Goal: Information Seeking & Learning: Learn about a topic

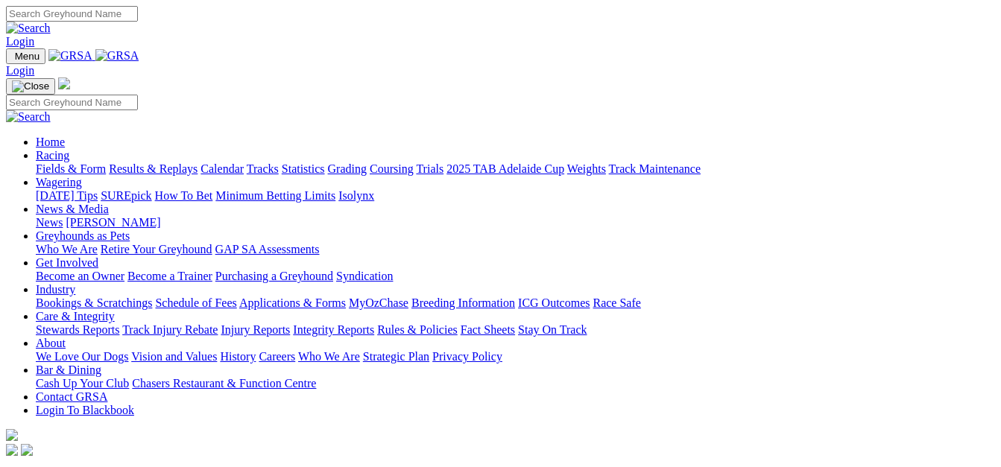
click at [47, 162] on link "Fields & Form" at bounding box center [71, 168] width 70 height 13
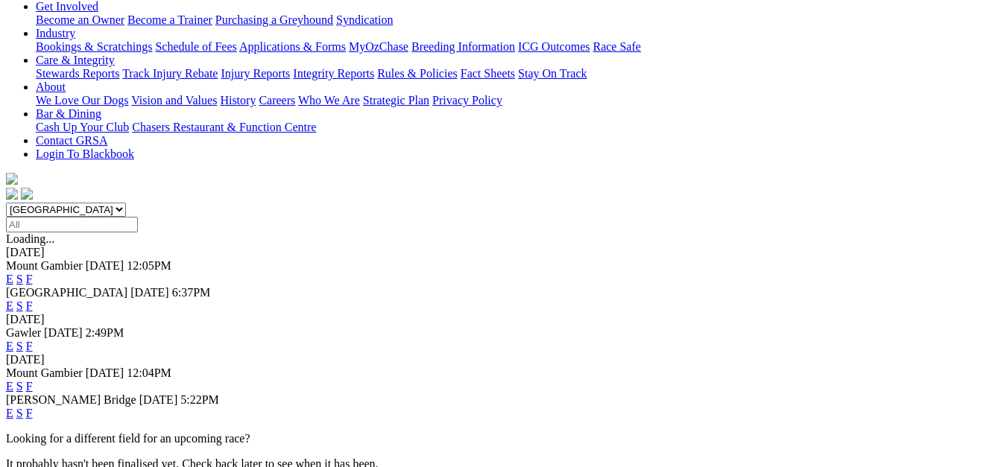
scroll to position [317, 0]
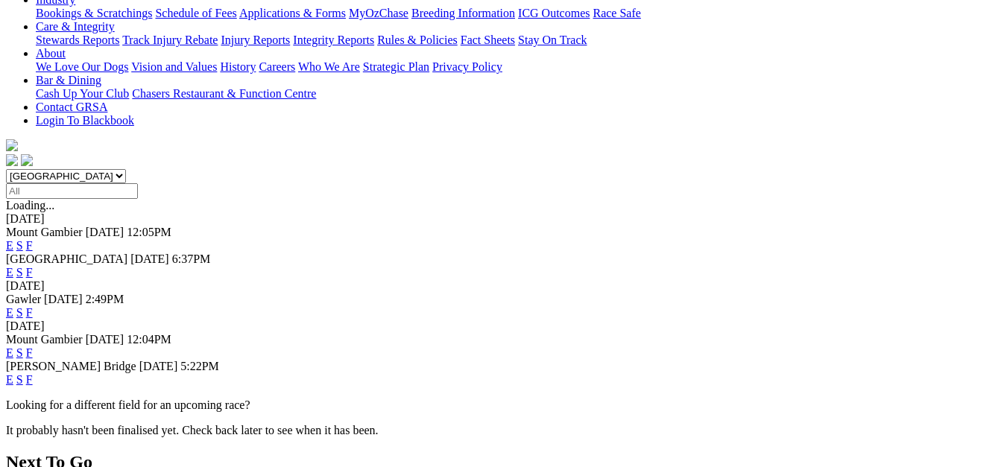
click at [33, 373] on link "F" at bounding box center [29, 379] width 7 height 13
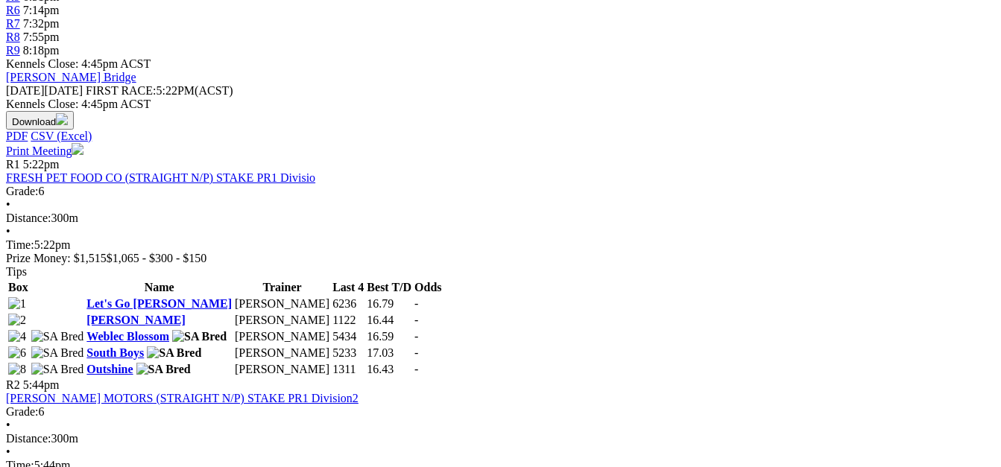
scroll to position [596, 0]
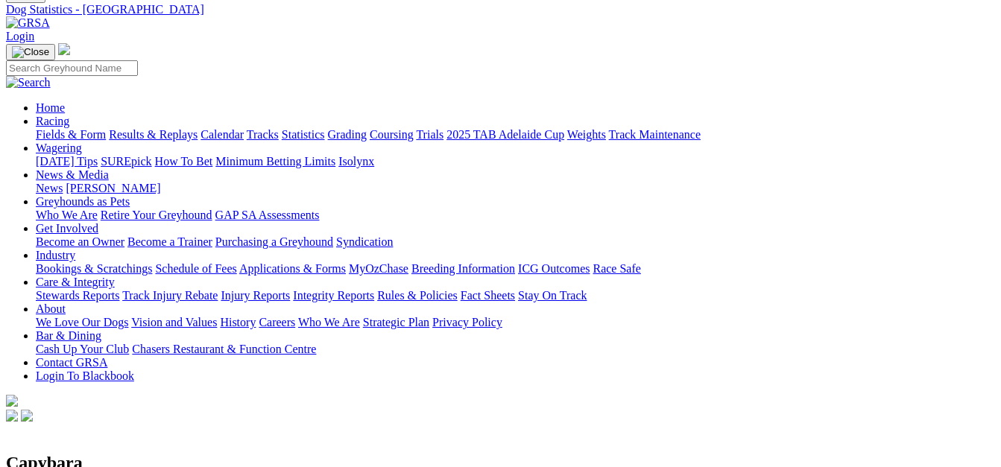
scroll to position [56, 0]
